Goal: Transaction & Acquisition: Purchase product/service

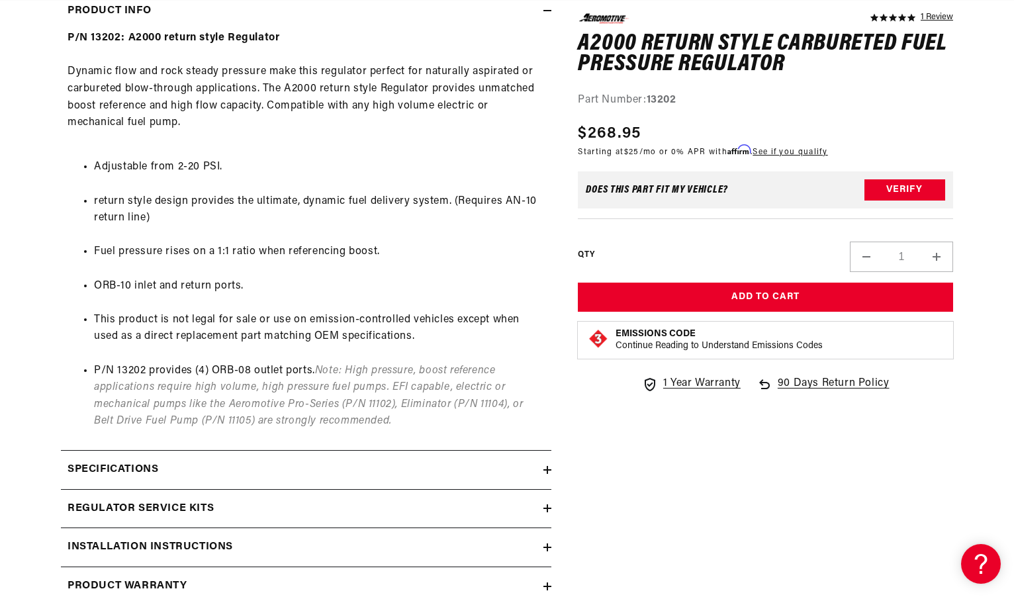
scroll to position [729, 0]
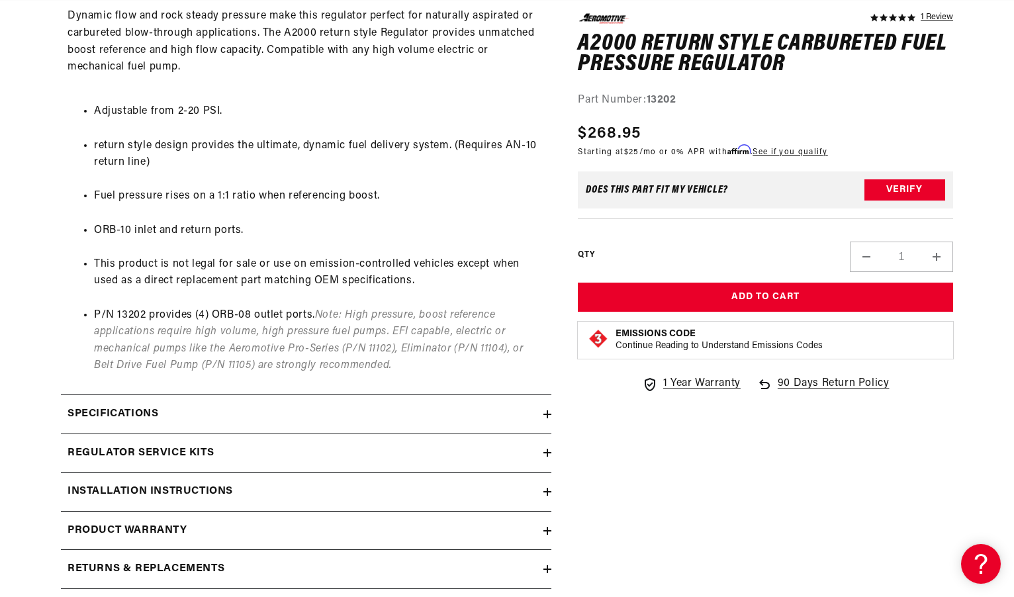
click at [214, 458] on div "Regulator Service Kits" at bounding box center [302, 453] width 483 height 17
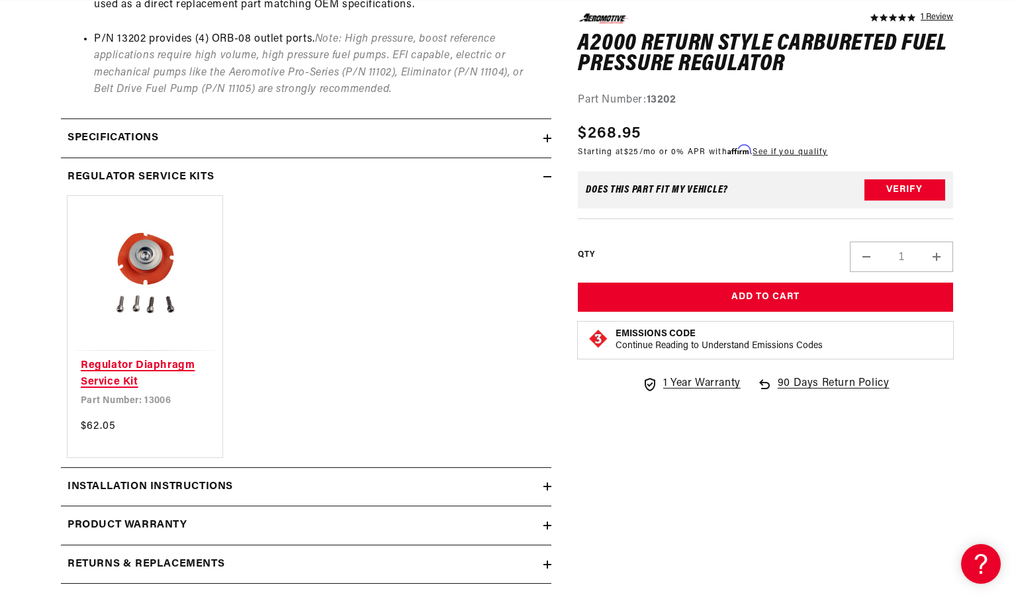
scroll to position [0, 1679]
click at [169, 375] on link "Regulator Diaphragm Service Kit" at bounding box center [145, 375] width 128 height 34
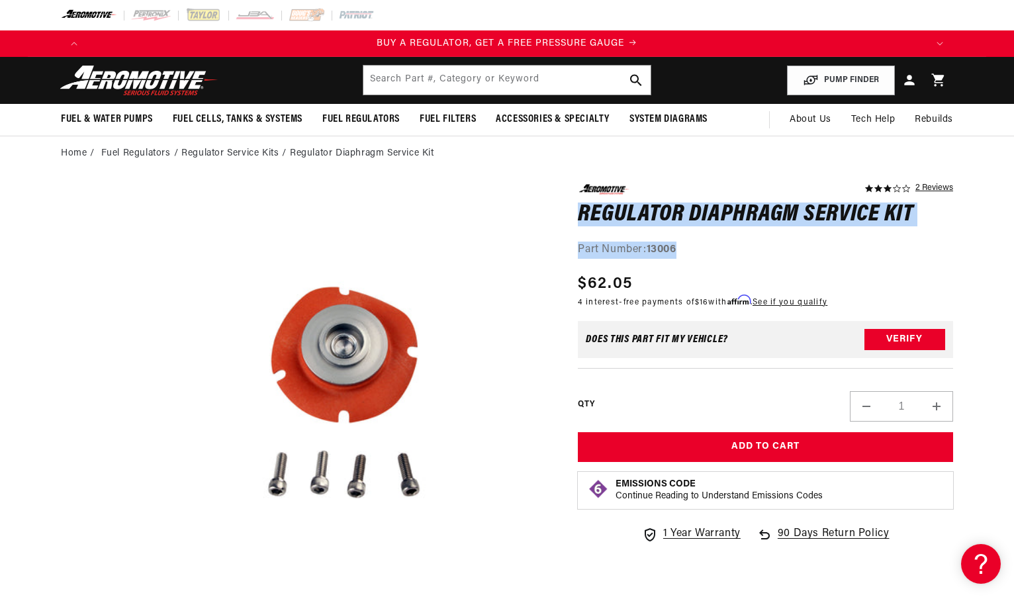
drag, startPoint x: 691, startPoint y: 250, endPoint x: 572, endPoint y: 205, distance: 127.6
click at [572, 205] on div "3.0 star rating 2 Reviews Regulator Diaphragm Service Kit Regulator Diaphragm S…" at bounding box center [752, 575] width 402 height 783
copy div "Regulator Diaphragm Service Kit Regulator Diaphragm Service Kit 3.0 star rating…"
